Goal: Information Seeking & Learning: Learn about a topic

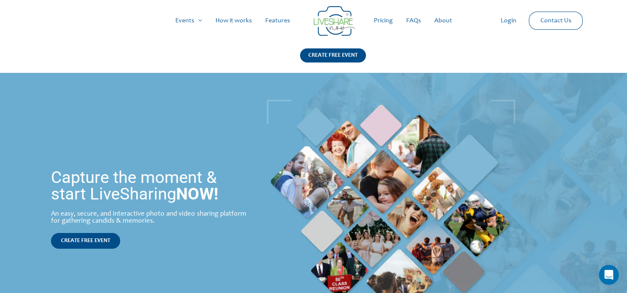
click at [383, 21] on link "Pricing" at bounding box center [383, 20] width 32 height 27
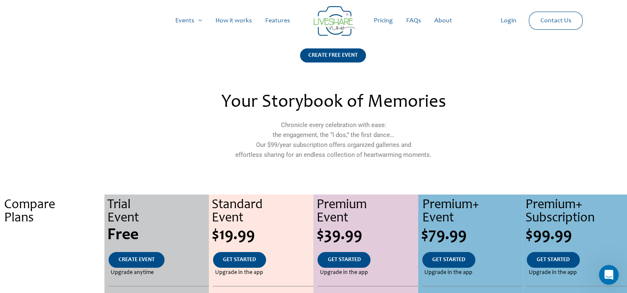
click at [336, 23] on img at bounding box center [334, 21] width 41 height 30
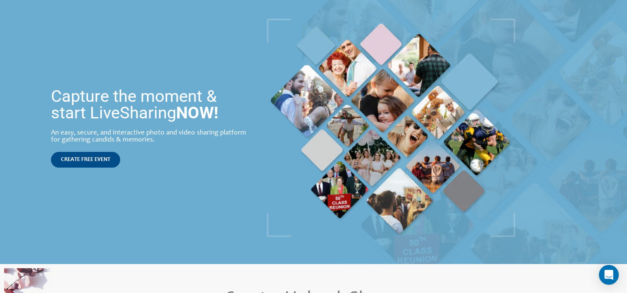
scroll to position [83, 0]
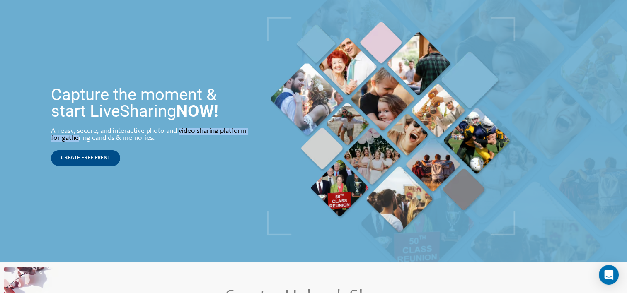
drag, startPoint x: 147, startPoint y: 132, endPoint x: 253, endPoint y: 133, distance: 105.7
click at [253, 133] on div "Capture the moment & start LiveSharing NOW! An easy, secure, and interactive ph…" at bounding box center [150, 126] width 207 height 88
